Goal: Task Accomplishment & Management: Use online tool/utility

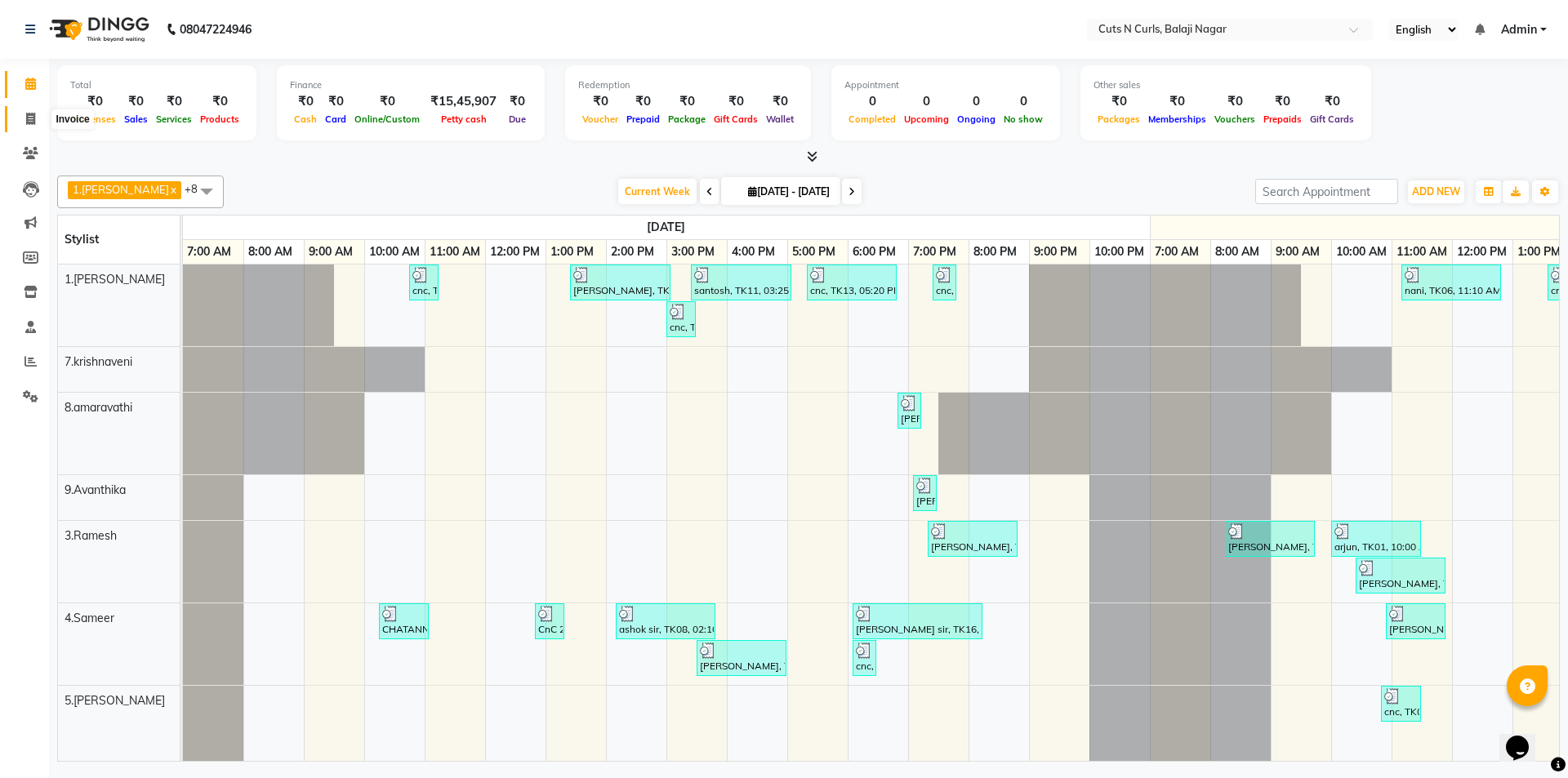
click at [37, 119] on span at bounding box center [30, 119] width 28 height 19
select select "service"
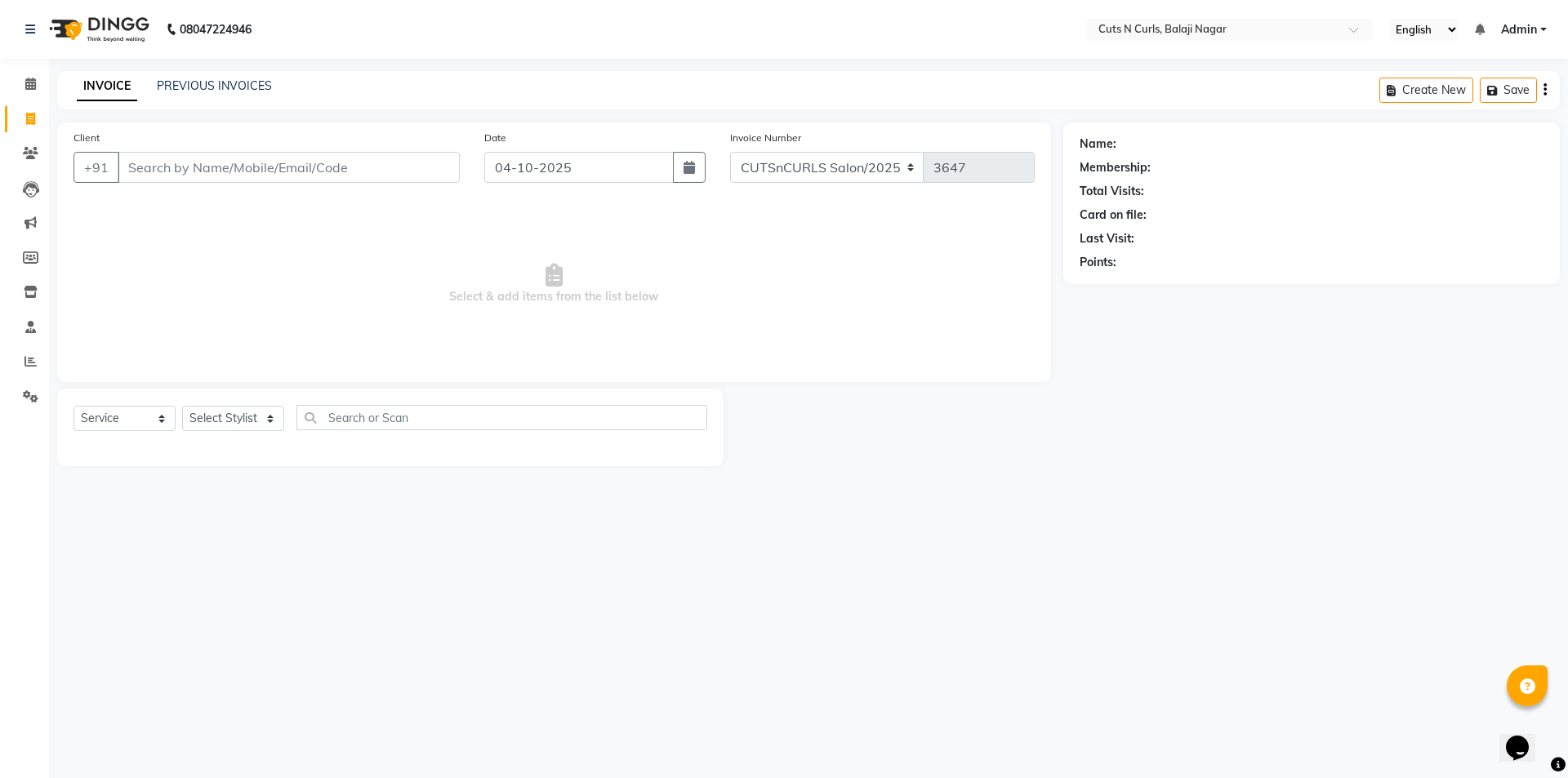
click at [143, 171] on input "Client" at bounding box center [288, 167] width 342 height 31
click at [232, 174] on input "Client" at bounding box center [288, 167] width 342 height 31
click at [253, 207] on ngb-highlight "784257 4930" at bounding box center [221, 205] width 85 height 16
type input "7842574930"
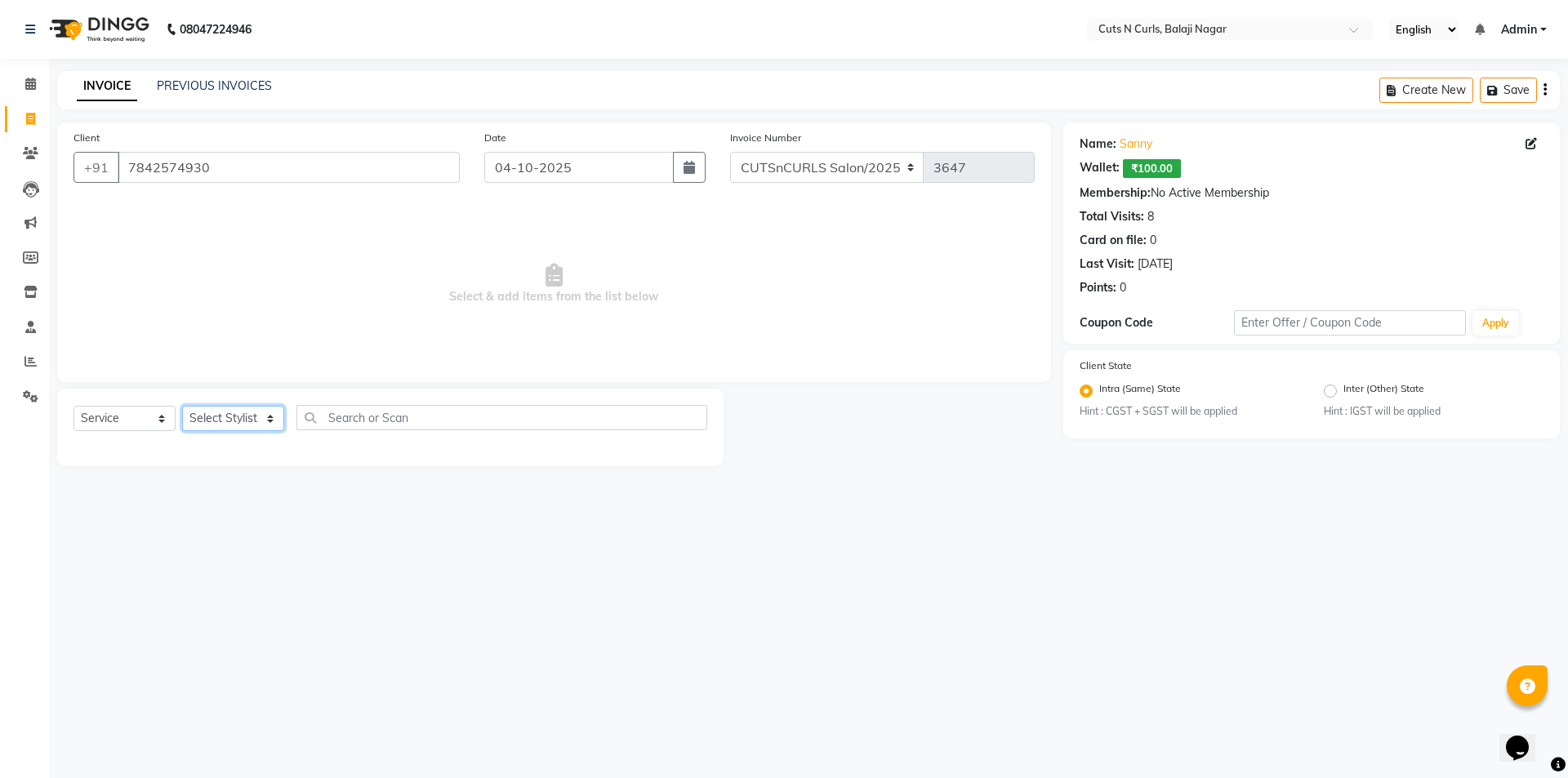
click at [265, 419] on select "Select Stylist 1.[PERSON_NAME] 3.[PERSON_NAME] 4.Sameer 5.[PERSON_NAME] 6.[PERS…" at bounding box center [233, 419] width 102 height 26
select select "87160"
click at [182, 406] on select "Select Stylist 1.[PERSON_NAME] 3.[PERSON_NAME] 4.Sameer 5.[PERSON_NAME] 6.[PERS…" at bounding box center [233, 419] width 102 height 26
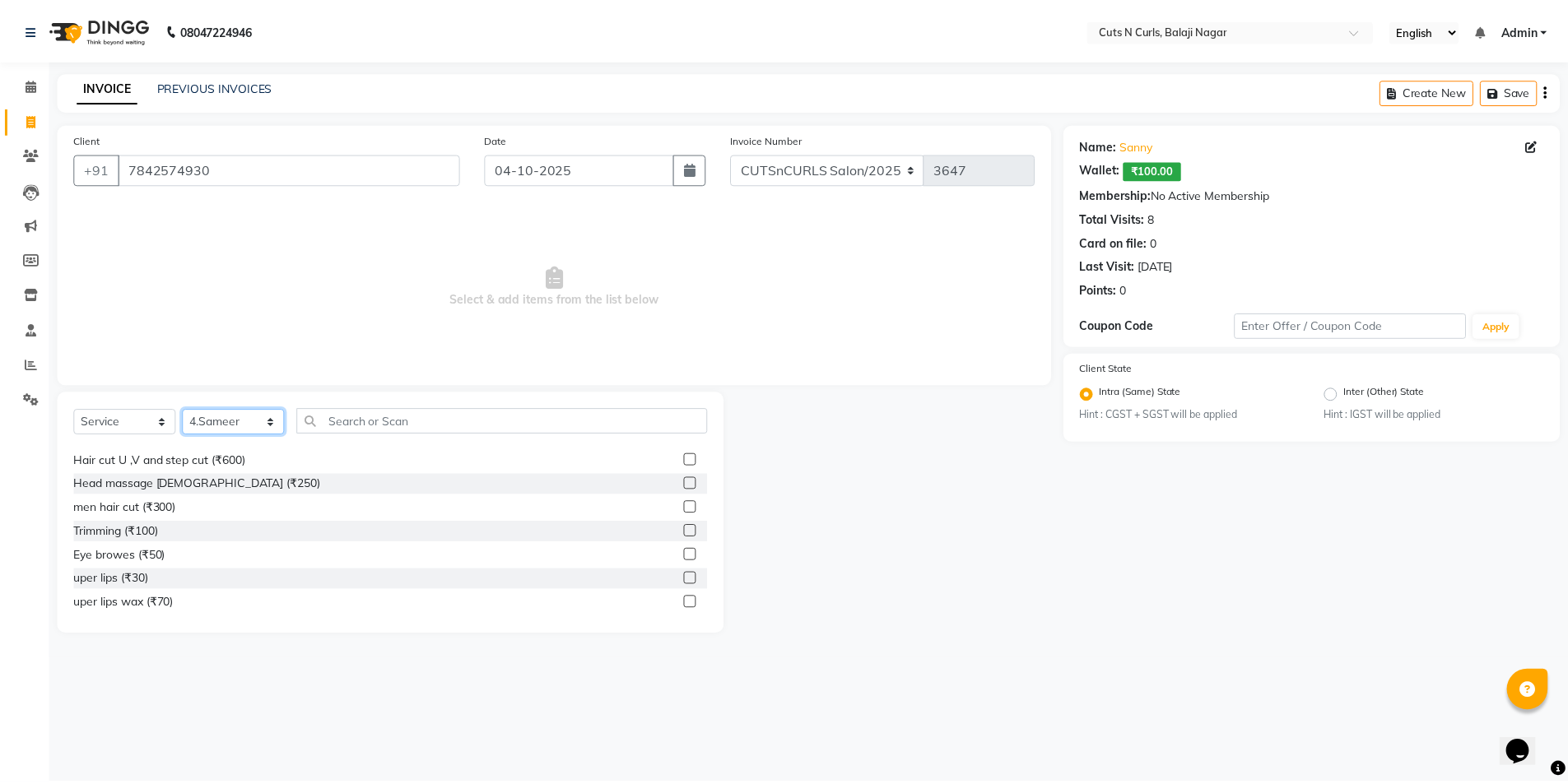
scroll to position [165, 0]
click at [126, 530] on div "Trimming (₹100)" at bounding box center [116, 530] width 85 height 17
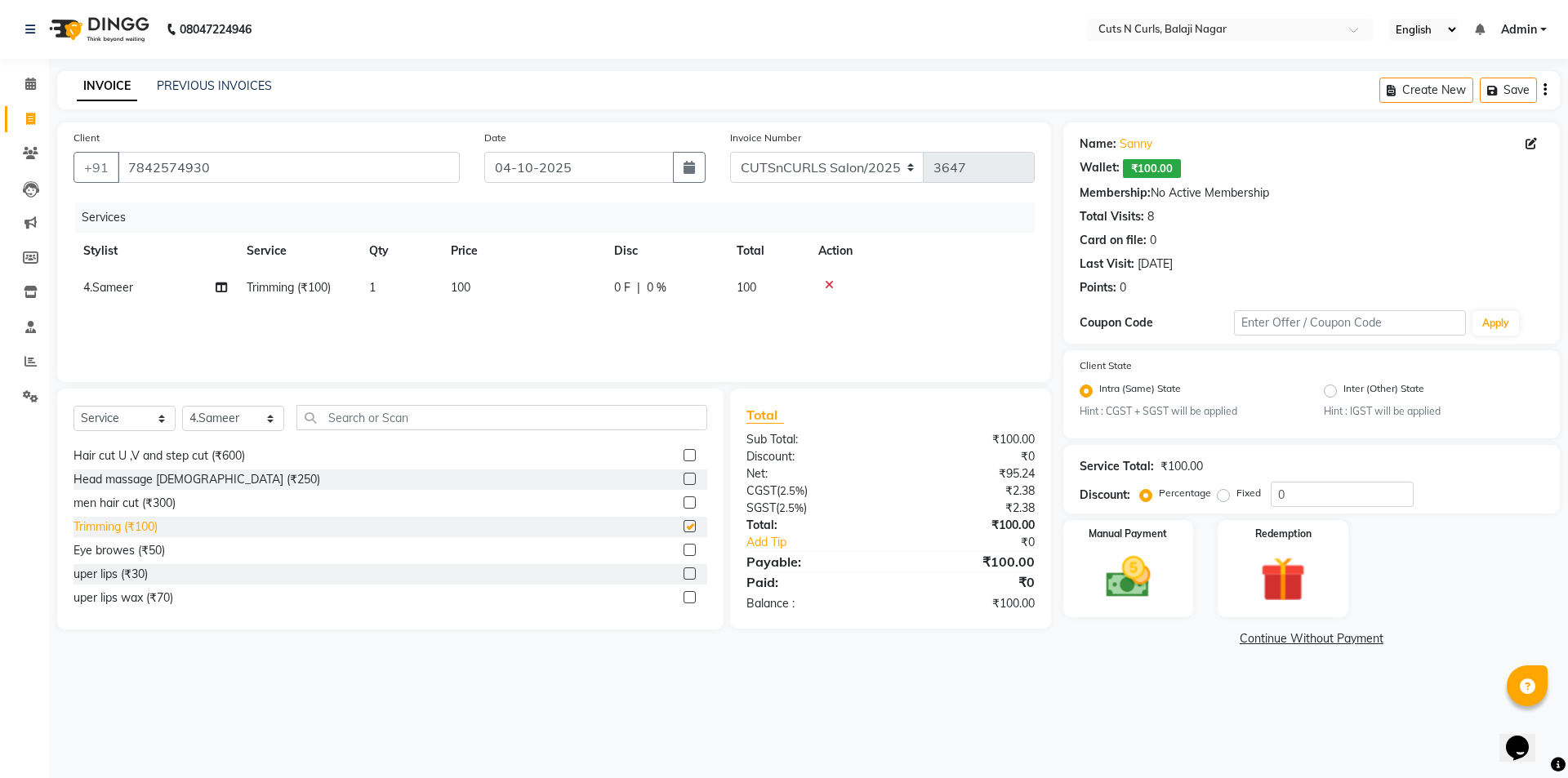
checkbox input "false"
click at [1158, 562] on img at bounding box center [1128, 578] width 76 height 54
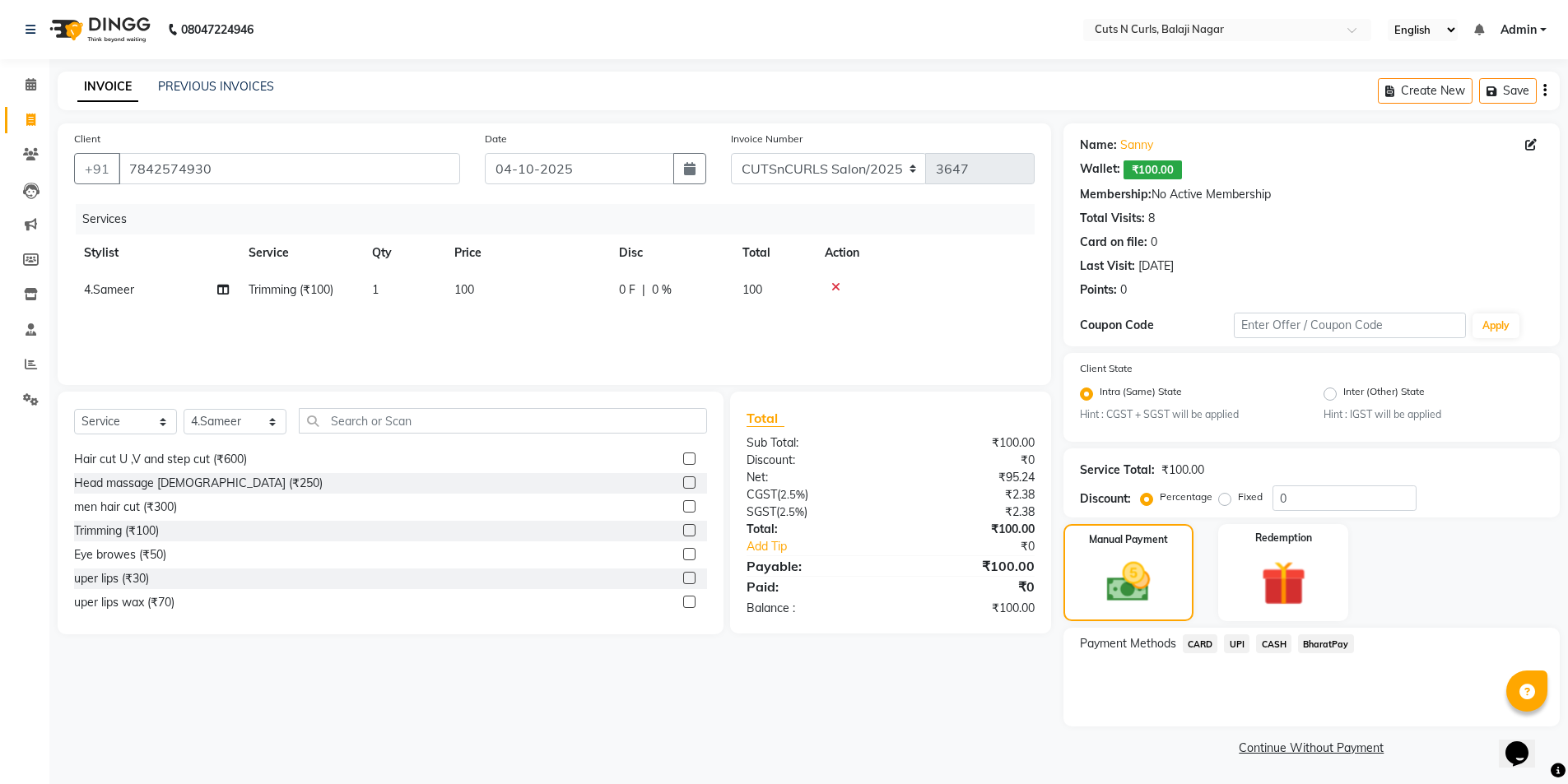
click at [1240, 645] on span "UPI" at bounding box center [1237, 643] width 26 height 19
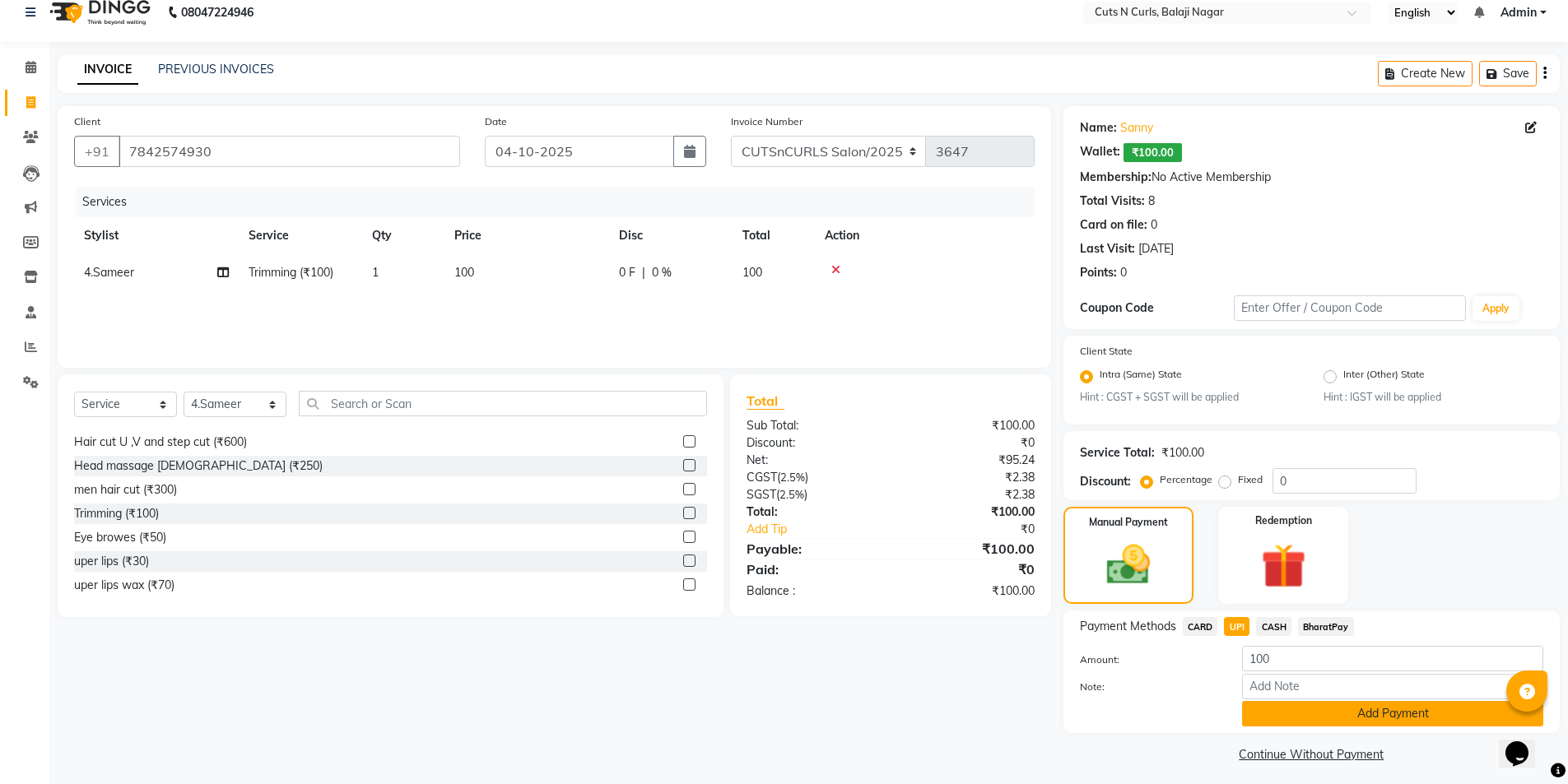
scroll to position [25, 0]
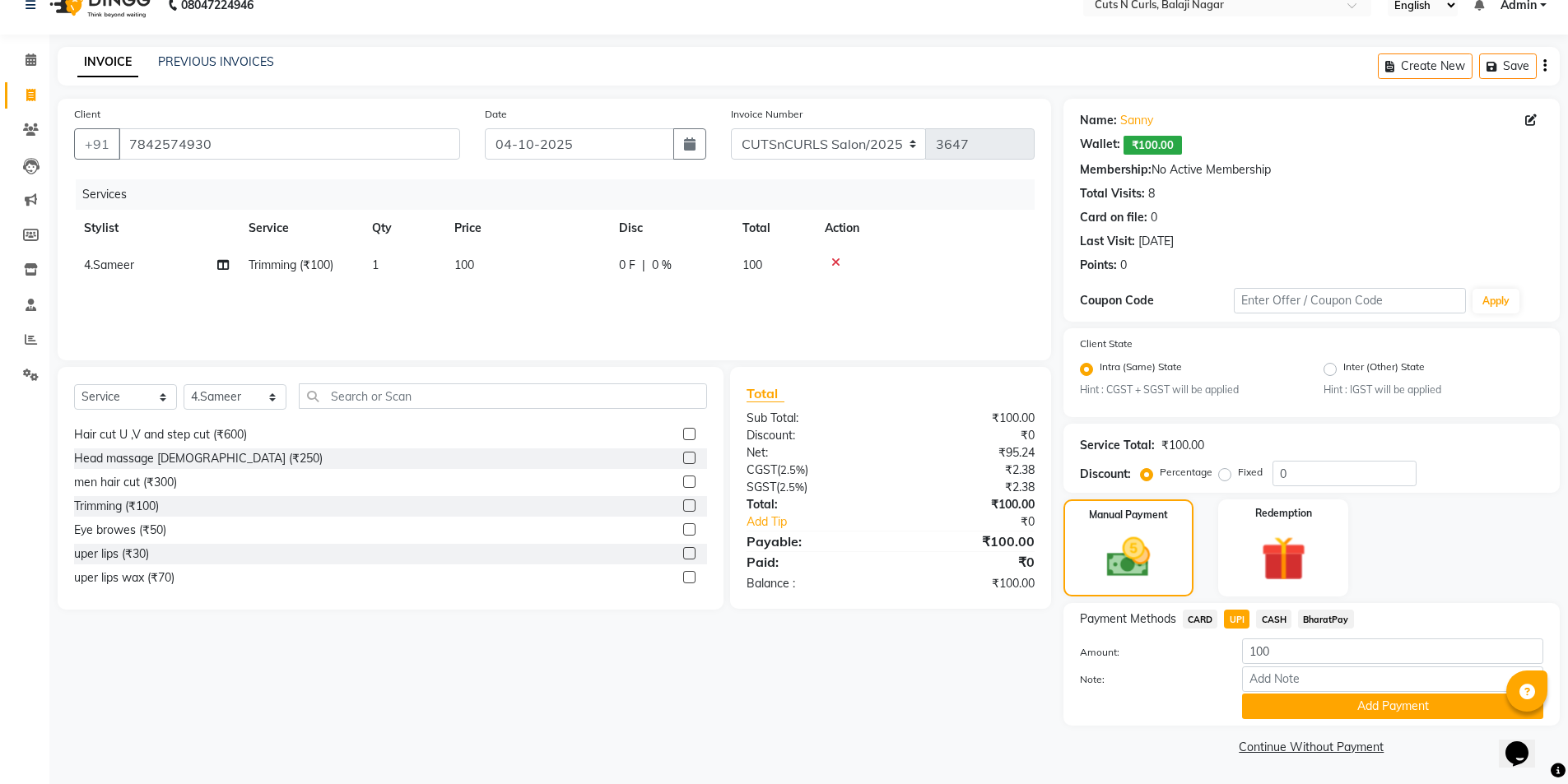
click at [1315, 704] on button "Add Payment" at bounding box center [1393, 706] width 301 height 26
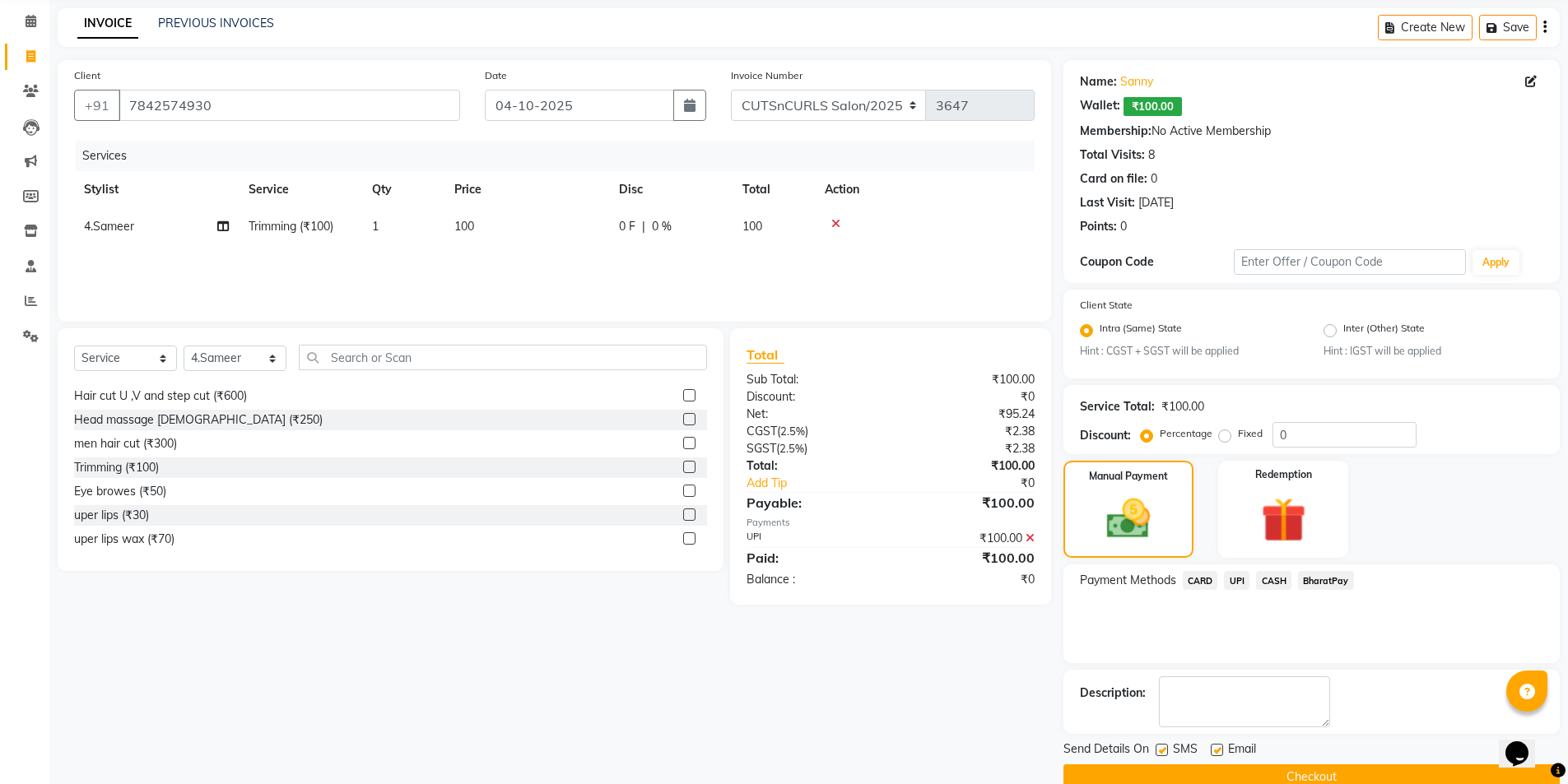
scroll to position [93, 0]
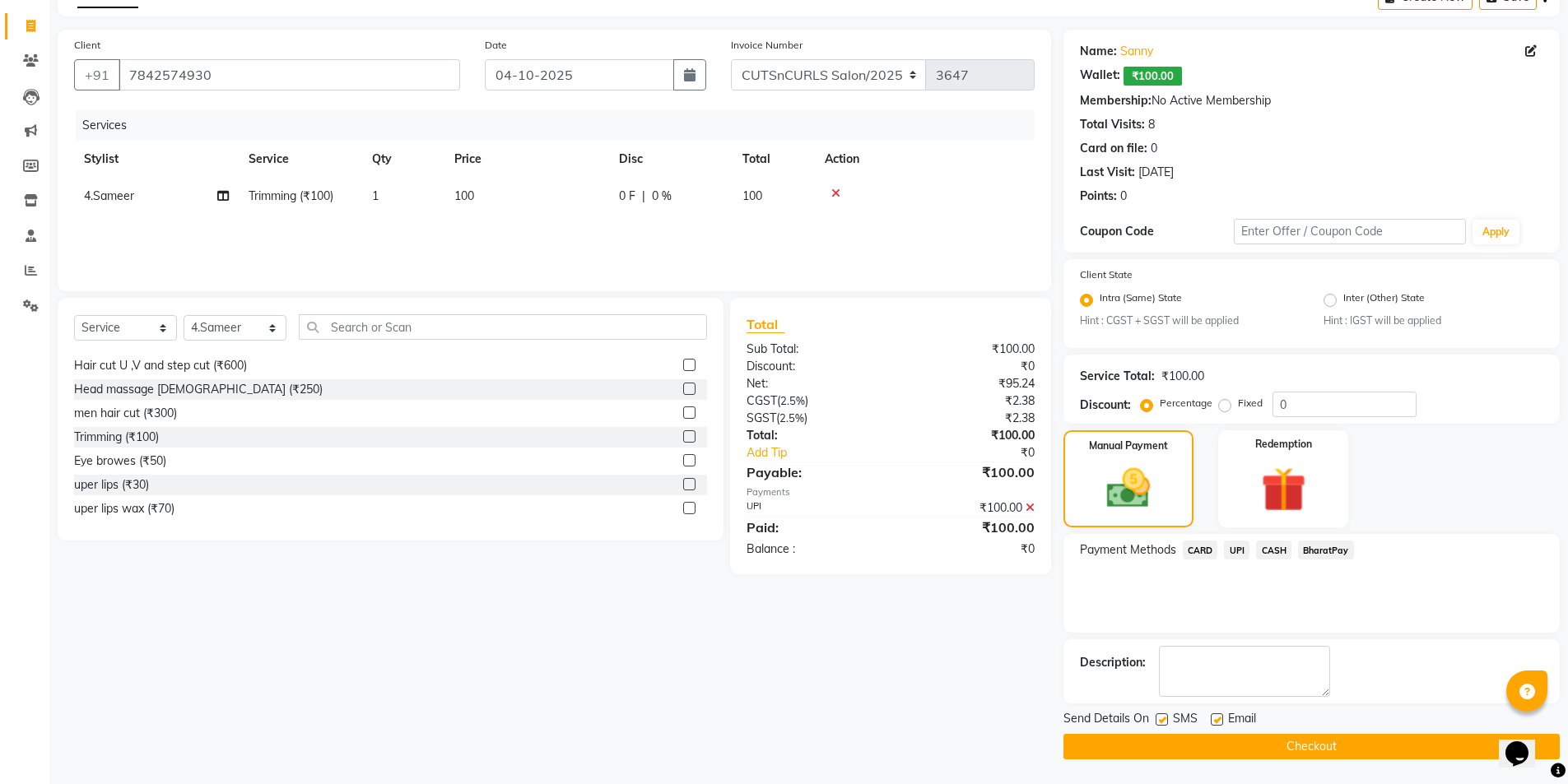
click at [1215, 723] on label at bounding box center [1217, 720] width 12 height 12
click at [1215, 723] on input "checkbox" at bounding box center [1216, 721] width 11 height 11
checkbox input "false"
click at [1164, 716] on label at bounding box center [1162, 720] width 12 height 12
click at [1164, 716] on input "checkbox" at bounding box center [1161, 721] width 11 height 11
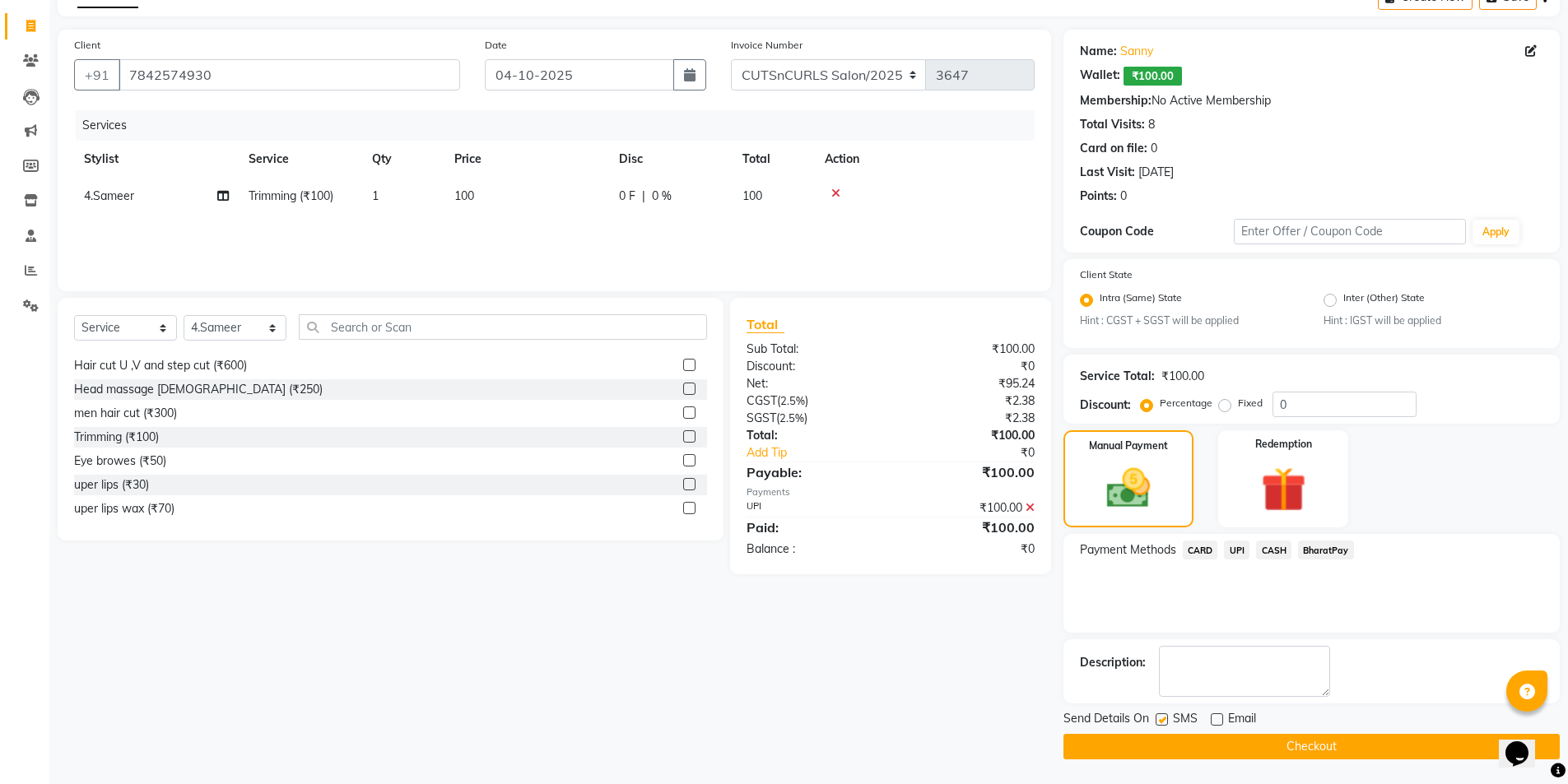
checkbox input "false"
click at [1173, 739] on button "Checkout" at bounding box center [1312, 747] width 497 height 26
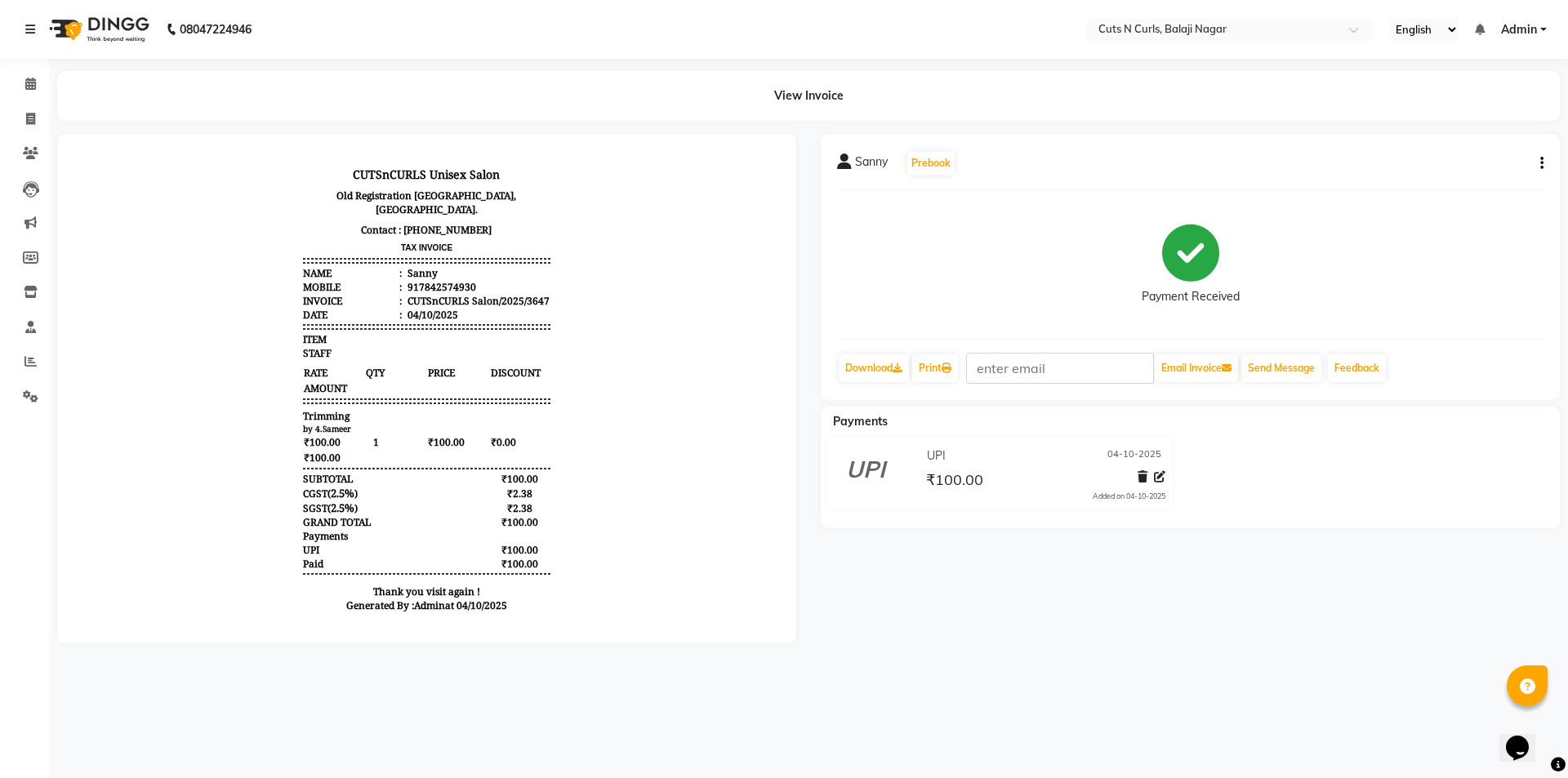
drag, startPoint x: 1162, startPoint y: 694, endPoint x: 1107, endPoint y: 534, distance: 169.2
click at [1124, 610] on div "08047224946 Select Location × Cuts N Curls, Balaji Nagar English ENGLISH Españo…" at bounding box center [784, 389] width 1568 height 778
